Goal: Task Accomplishment & Management: Complete application form

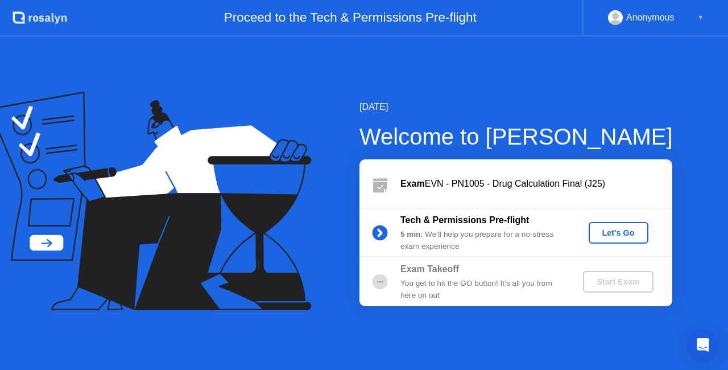
click at [618, 231] on div "Let's Go" at bounding box center [619, 232] width 51 height 9
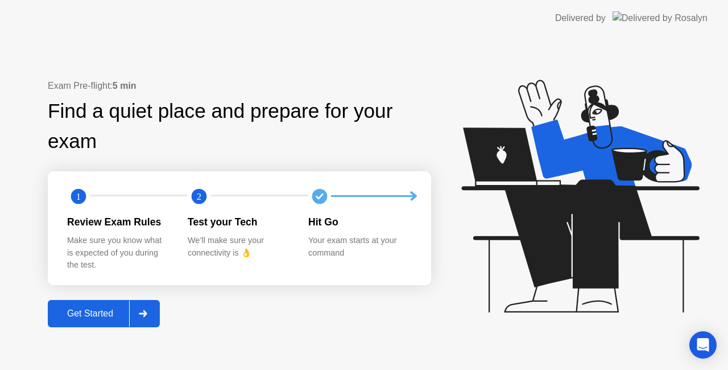
click at [109, 306] on button "Get Started" at bounding box center [104, 313] width 112 height 27
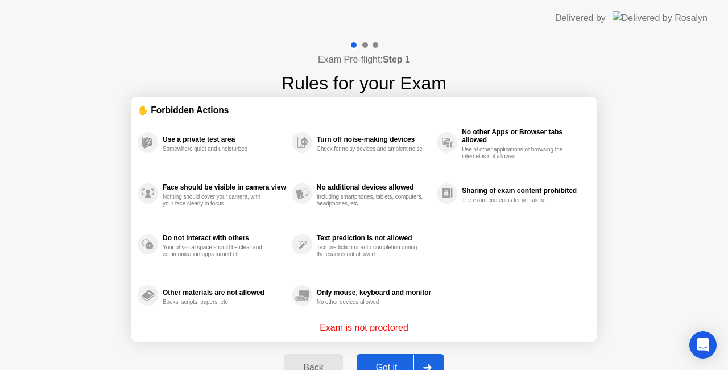
click at [379, 355] on button "Got it" at bounding box center [401, 367] width 88 height 27
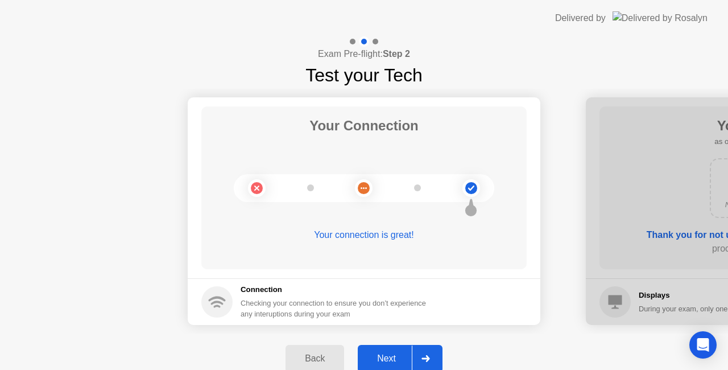
click at [379, 355] on div "Next" at bounding box center [386, 358] width 51 height 10
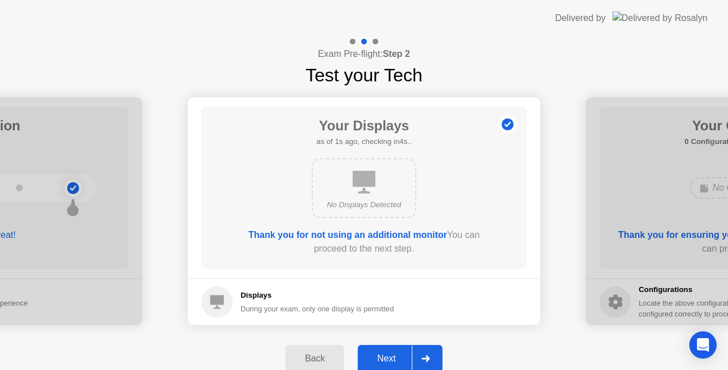
click at [379, 355] on div "Next" at bounding box center [386, 358] width 51 height 10
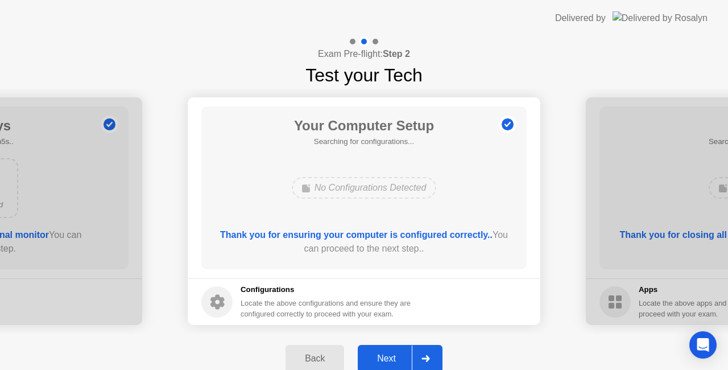
click at [379, 355] on div "Next" at bounding box center [386, 358] width 51 height 10
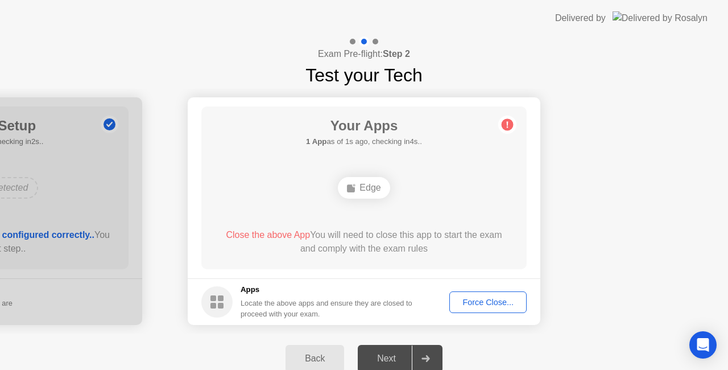
click at [473, 308] on button "Force Close..." at bounding box center [488, 302] width 77 height 22
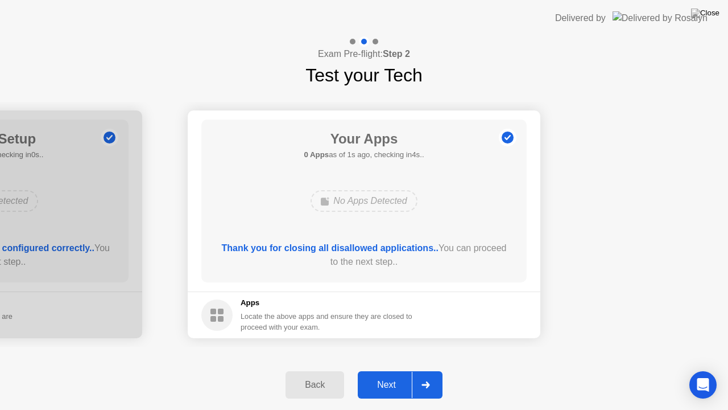
click at [384, 369] on div "Next" at bounding box center [386, 385] width 51 height 10
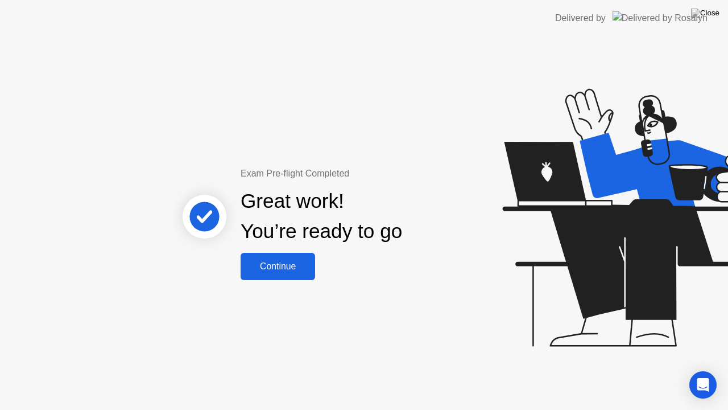
click at [271, 263] on div "Continue" at bounding box center [278, 266] width 68 height 10
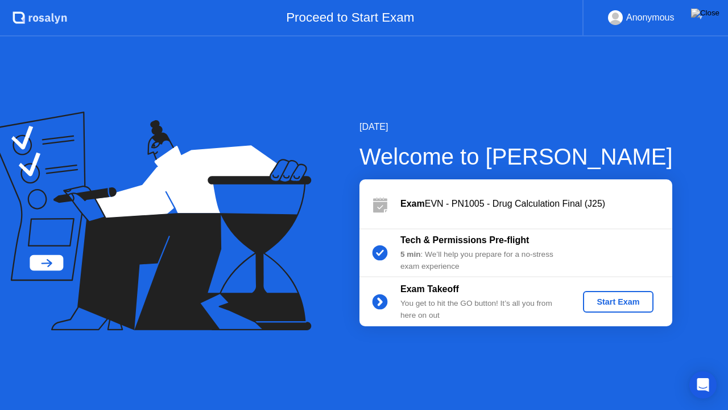
click at [629, 304] on div "Start Exam" at bounding box center [618, 301] width 61 height 9
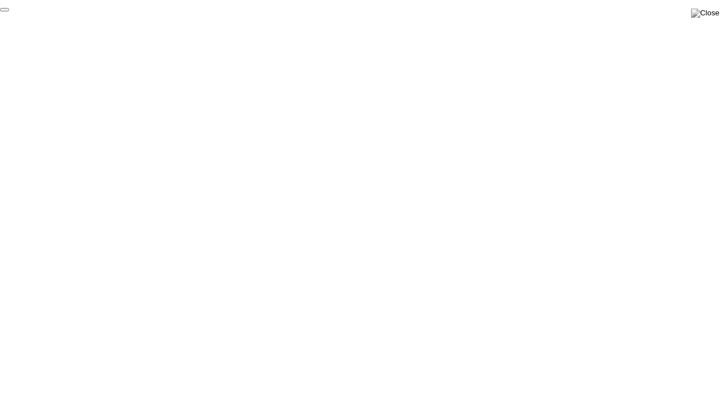
click at [9, 11] on button "End Proctoring Session" at bounding box center [4, 9] width 9 height 3
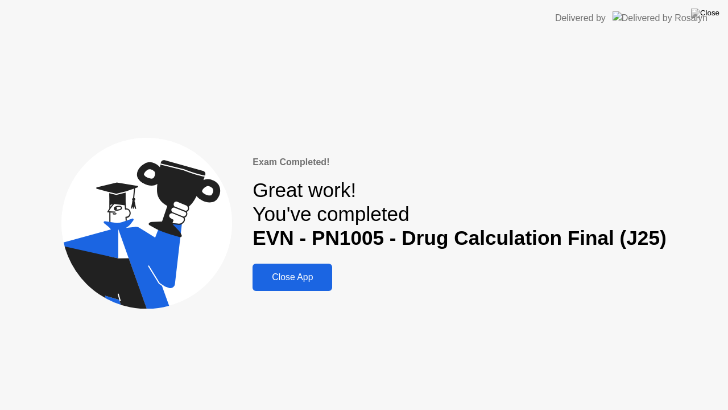
click at [295, 281] on div "Close App" at bounding box center [292, 277] width 73 height 10
